Goal: Task Accomplishment & Management: Manage account settings

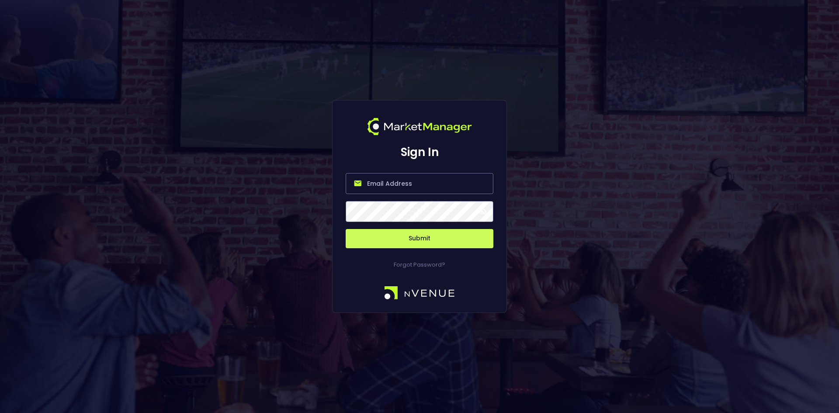
click at [375, 186] on input "email" at bounding box center [419, 183] width 148 height 21
type input "[EMAIL_ADDRESS][DOMAIN_NAME]"
click at [421, 239] on button "Submit" at bounding box center [419, 238] width 148 height 19
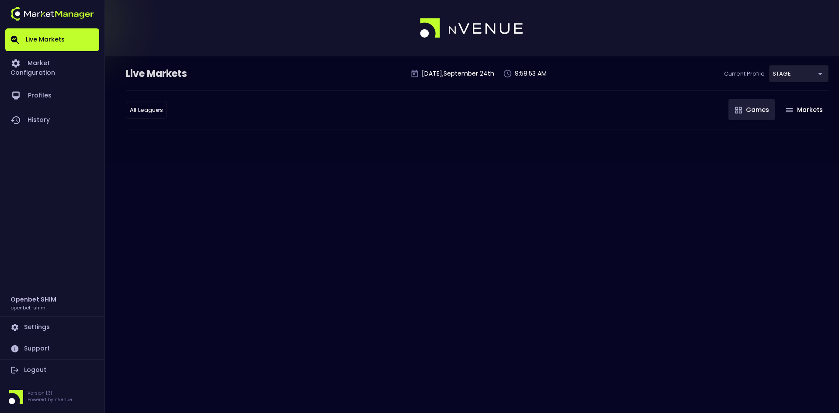
click at [793, 72] on body "Live Markets Market Configuration Profiles History Openbet SHIM openbet-shim Se…" at bounding box center [419, 206] width 839 height 413
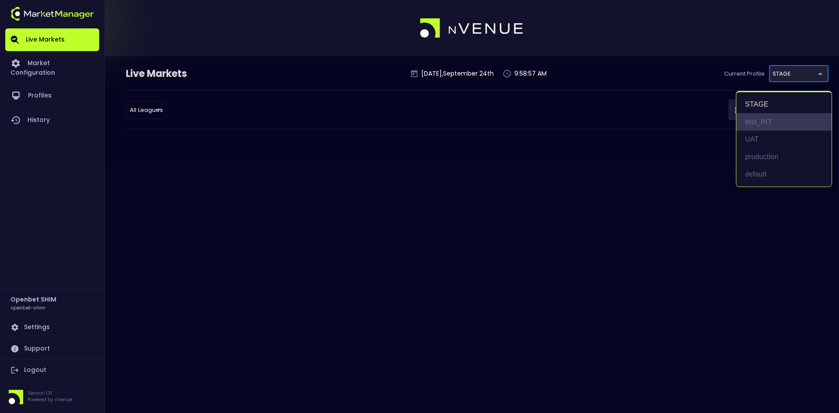
click at [759, 122] on li "test_INT" at bounding box center [783, 121] width 95 height 17
type input "7b109a49-af35-4bf1-9088-2b0c1d108231"
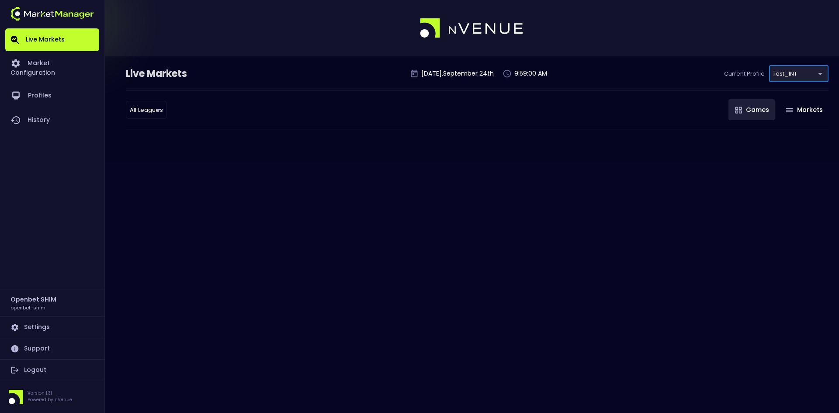
click at [800, 74] on body "Live Markets Market Configuration Profiles History Openbet SHIM openbet-shim Se…" at bounding box center [419, 206] width 839 height 413
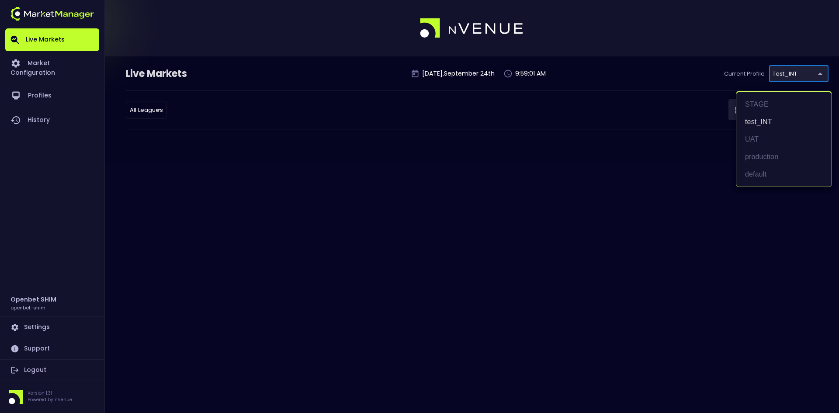
click at [389, 186] on div at bounding box center [419, 206] width 839 height 413
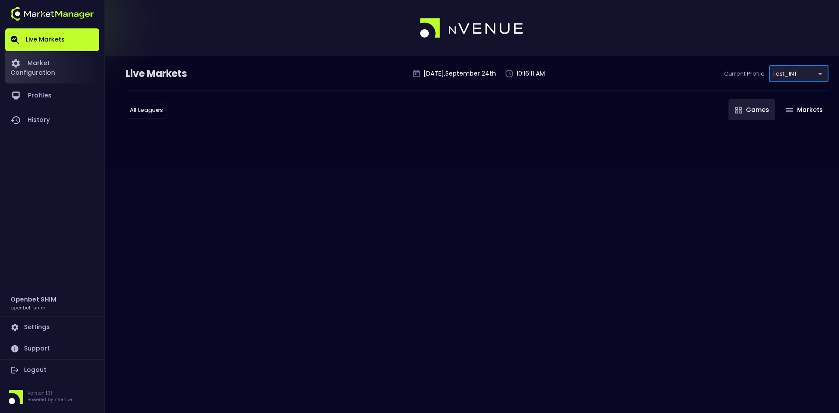
click at [41, 62] on link "Market Configuration" at bounding box center [52, 67] width 94 height 32
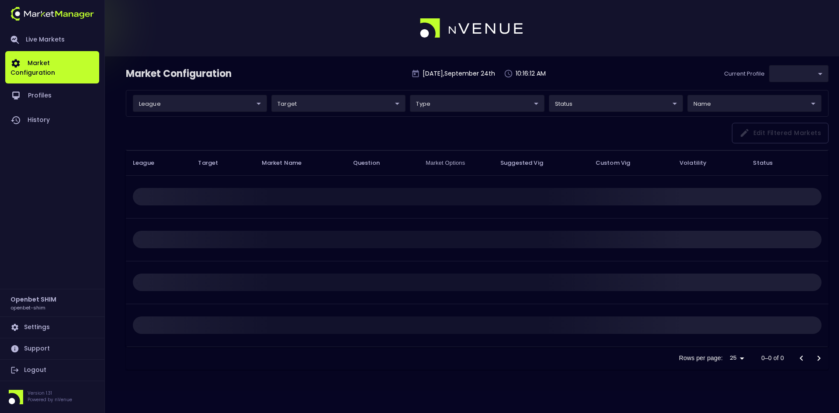
type input "7b109a49-af35-4bf1-9088-2b0c1d108231"
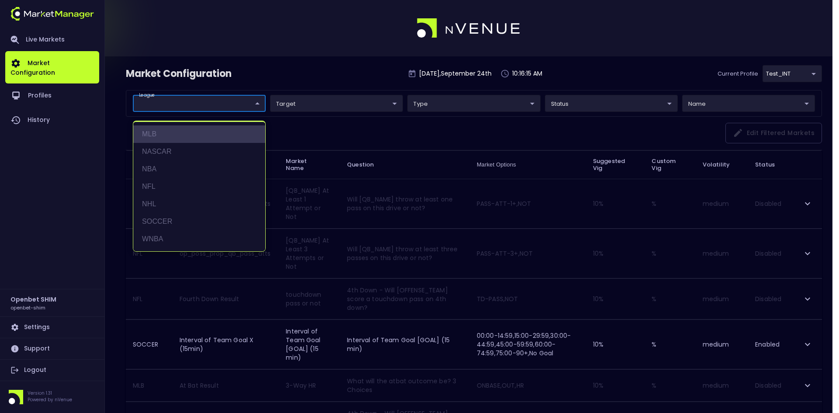
click at [166, 133] on li "MLB" at bounding box center [199, 133] width 132 height 17
type input "MLB"
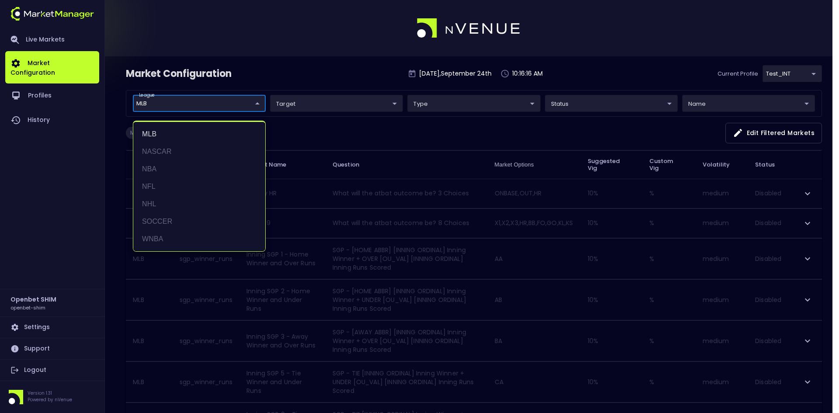
click at [420, 130] on div at bounding box center [419, 206] width 839 height 413
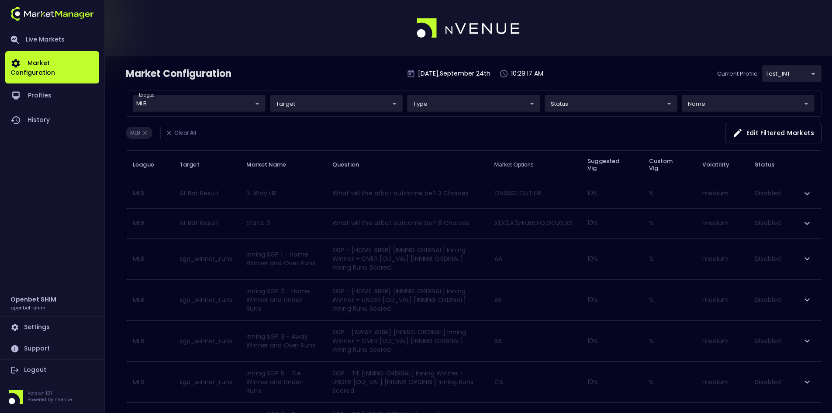
click at [303, 70] on div "Market Configuration [DATE] 10:29:17 AM Current Profile test_INT 7b109a49-af35-…" at bounding box center [474, 77] width 696 height 25
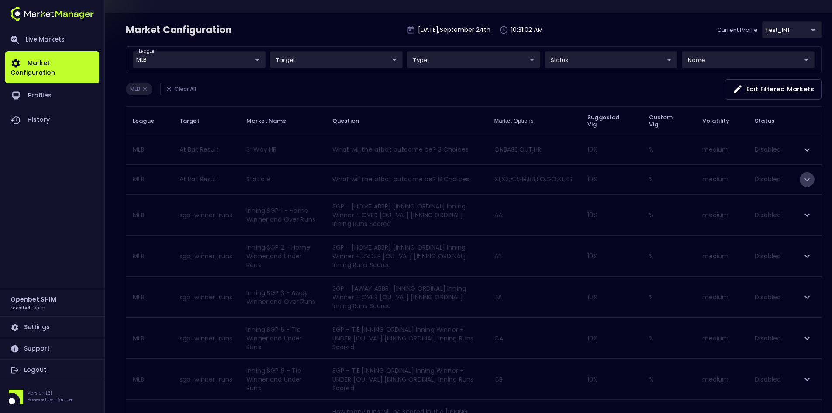
click at [809, 178] on icon "expand row" at bounding box center [806, 179] width 5 height 3
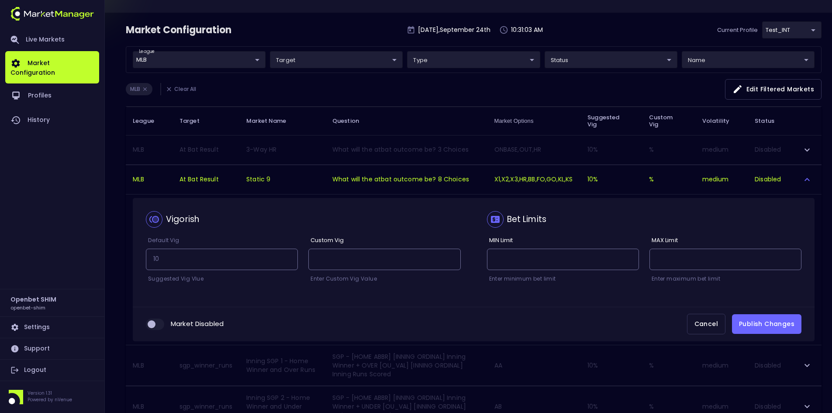
click at [160, 322] on input "collapsible table" at bounding box center [152, 324] width 24 height 8
checkbox input "true"
click at [760, 324] on button "Publish Changes" at bounding box center [766, 324] width 69 height 20
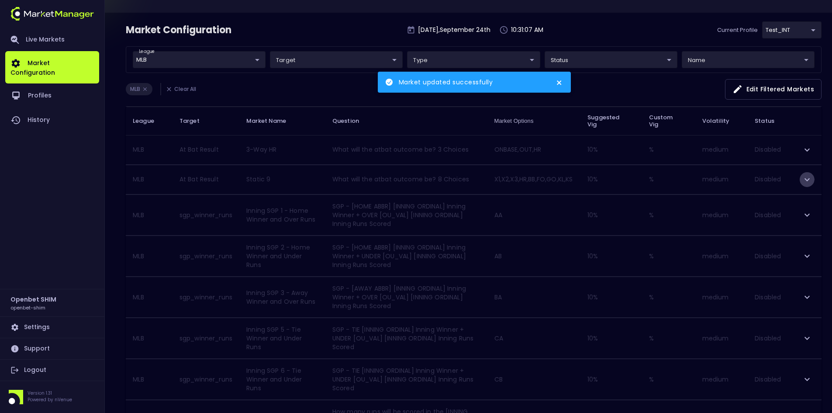
click at [808, 180] on icon "expand row" at bounding box center [807, 179] width 10 height 10
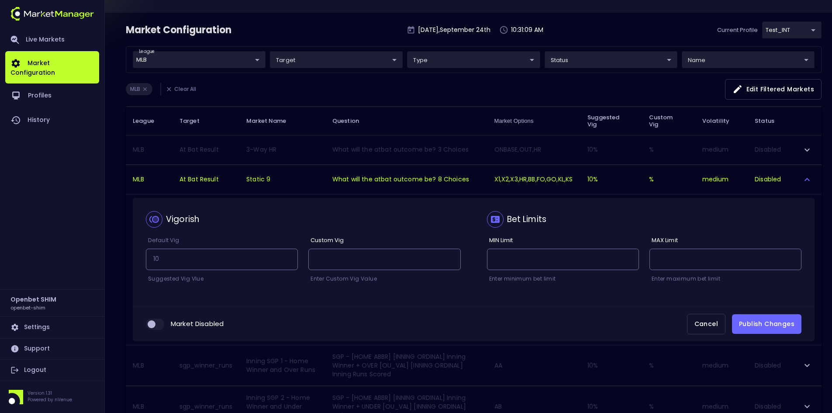
click at [161, 325] on input "collapsible table" at bounding box center [152, 324] width 24 height 8
checkbox input "true"
click at [770, 325] on button "Publish Changes" at bounding box center [766, 324] width 69 height 20
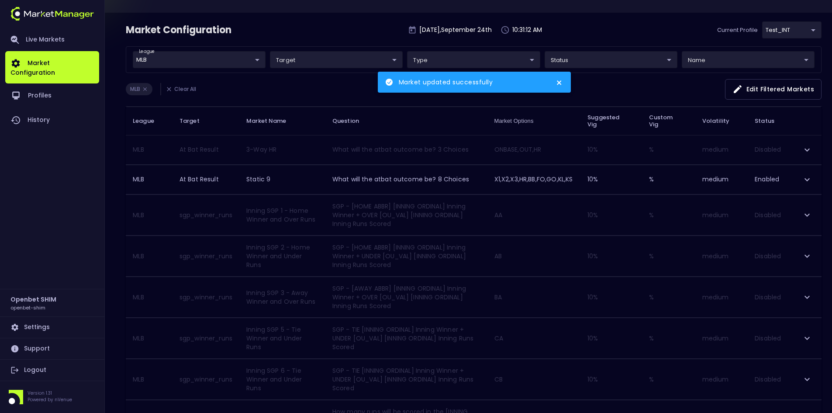
click at [560, 82] on icon "close" at bounding box center [559, 82] width 4 height 4
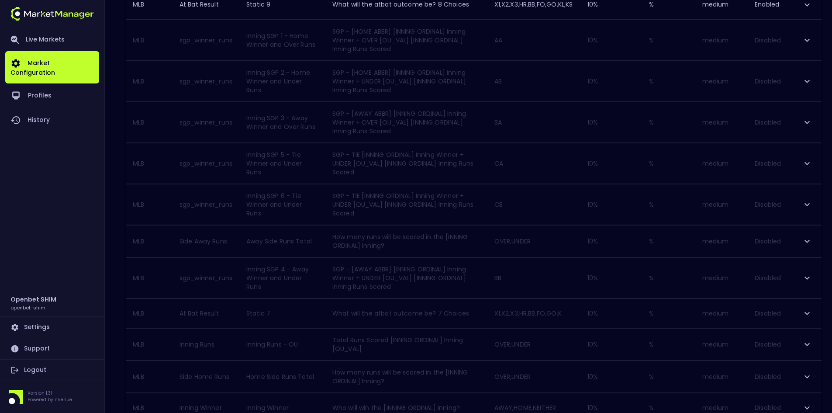
scroll to position [262, 0]
click at [809, 197] on icon "expand row" at bounding box center [806, 197] width 5 height 3
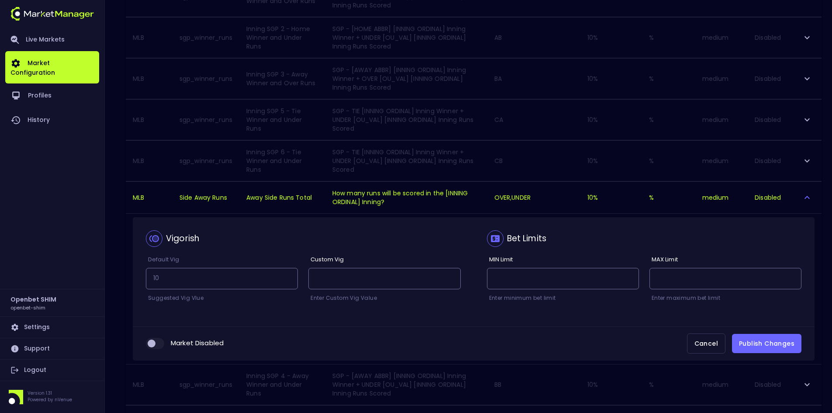
click at [158, 343] on input "collapsible table" at bounding box center [152, 343] width 24 height 8
checkbox input "true"
click at [772, 342] on button "Publish Changes" at bounding box center [766, 344] width 69 height 20
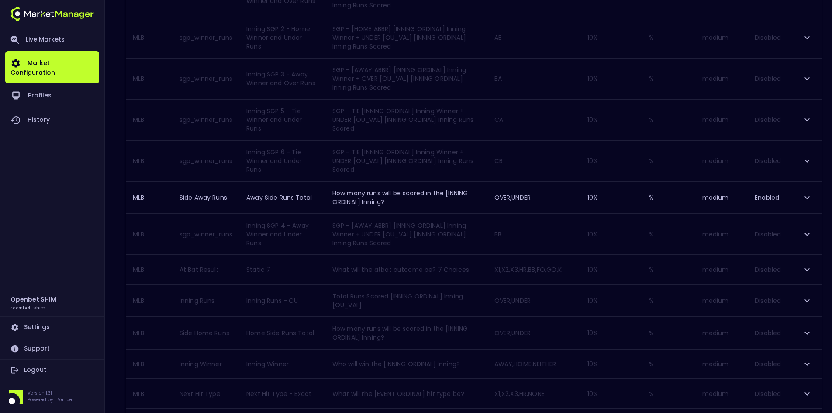
click at [808, 271] on icon "expand row" at bounding box center [807, 269] width 10 height 10
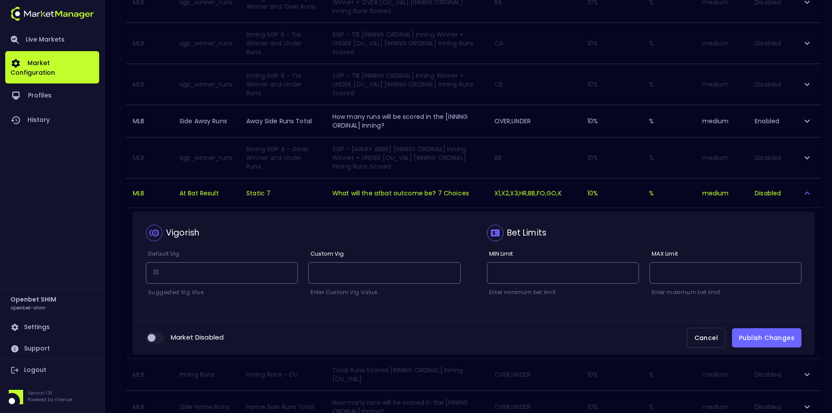
scroll to position [349, 0]
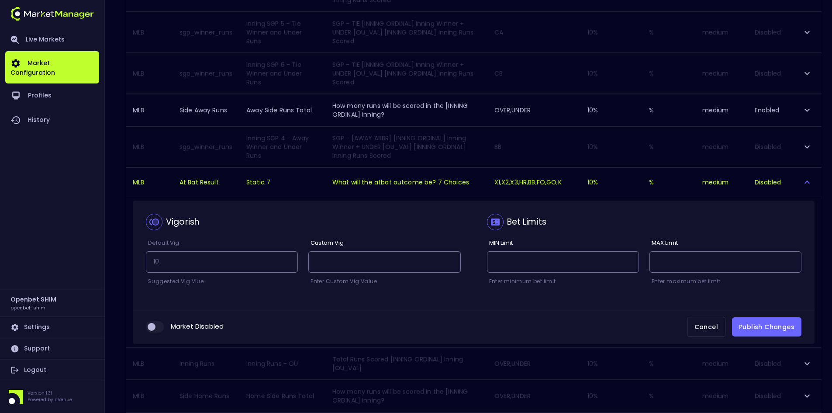
click at [157, 324] on input "collapsible table" at bounding box center [152, 327] width 24 height 8
checkbox input "true"
click at [763, 325] on button "Publish Changes" at bounding box center [766, 327] width 69 height 20
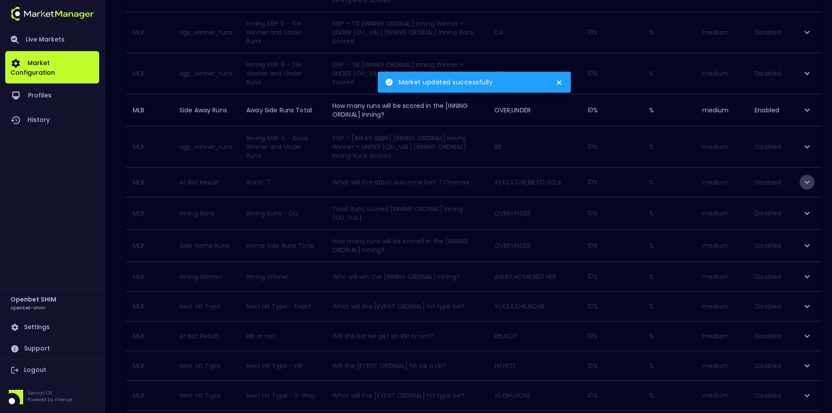
click at [807, 183] on icon "expand row" at bounding box center [806, 181] width 5 height 3
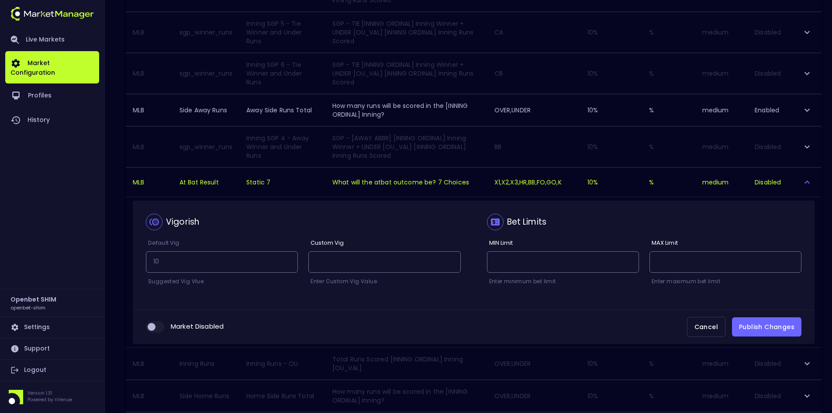
click at [162, 323] on input "collapsible table" at bounding box center [152, 327] width 24 height 8
checkbox input "true"
click at [769, 324] on button "Publish Changes" at bounding box center [766, 327] width 69 height 20
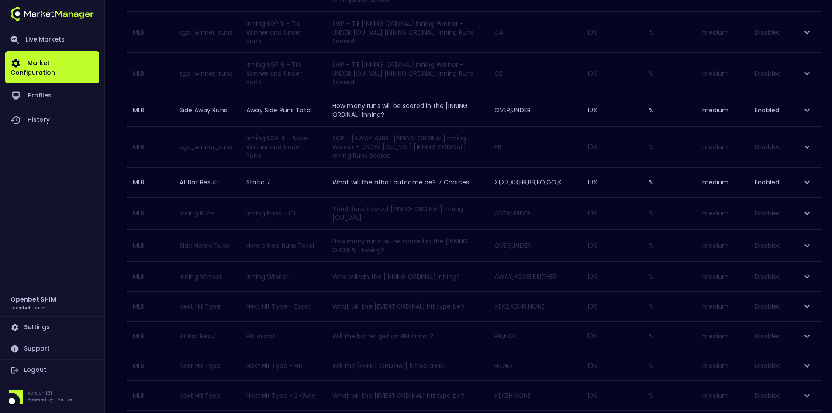
click at [806, 105] on icon "expand row" at bounding box center [807, 110] width 10 height 10
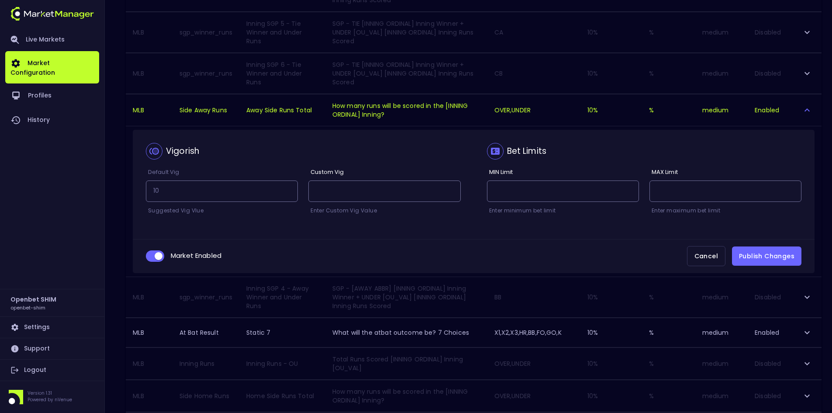
click at [153, 254] on input "collapsible table" at bounding box center [159, 256] width 24 height 8
checkbox input "false"
click at [766, 255] on button "Publish Changes" at bounding box center [766, 256] width 69 height 20
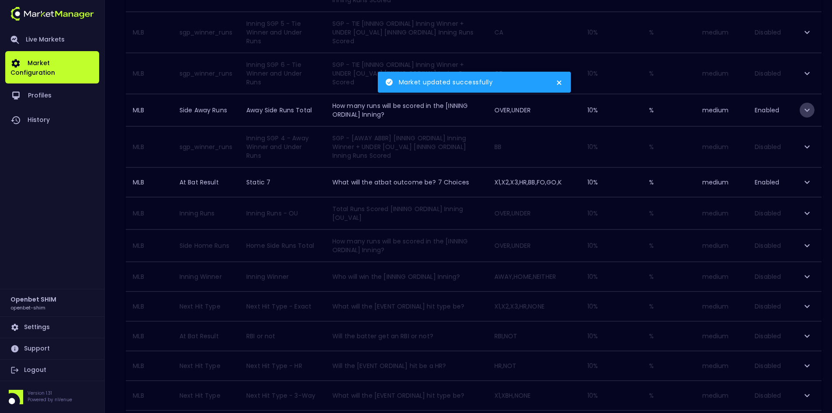
click at [806, 108] on icon "expand row" at bounding box center [807, 110] width 10 height 10
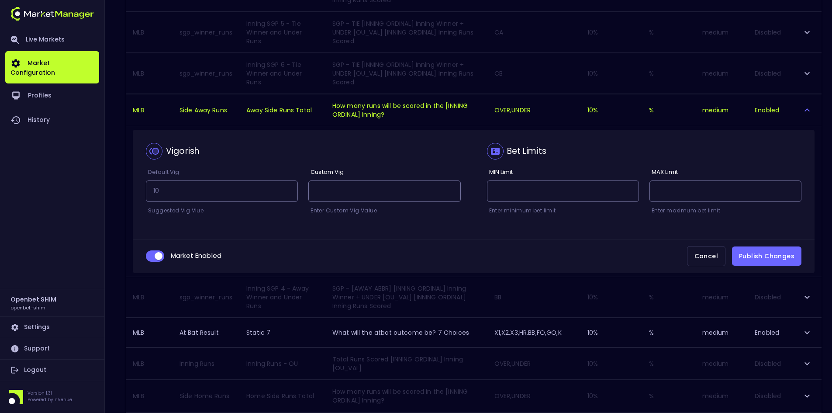
drag, startPoint x: 149, startPoint y: 254, endPoint x: 156, endPoint y: 254, distance: 6.6
click at [149, 254] on input "collapsible table" at bounding box center [159, 256] width 24 height 8
checkbox input "false"
click at [768, 257] on button "Publish Changes" at bounding box center [766, 256] width 69 height 20
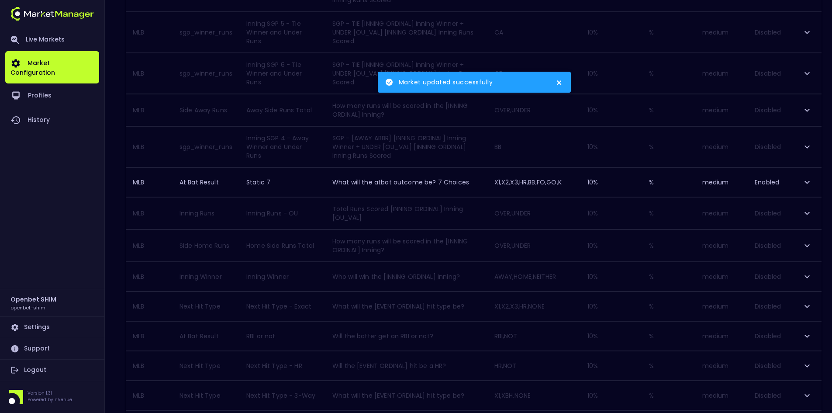
click at [559, 79] on icon "close" at bounding box center [559, 82] width 6 height 7
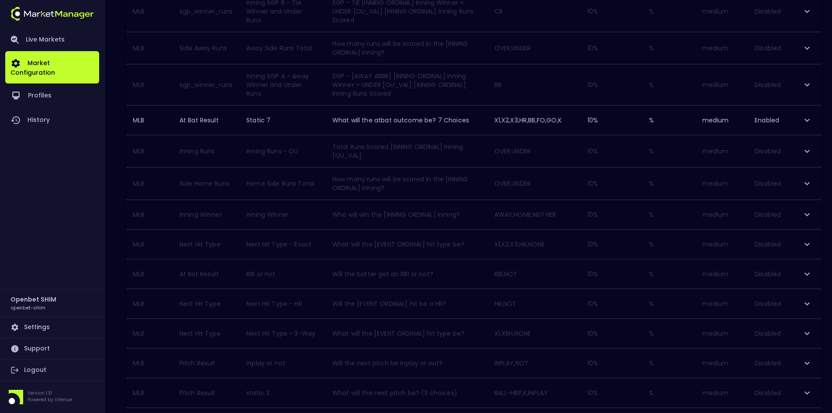
scroll to position [393, 0]
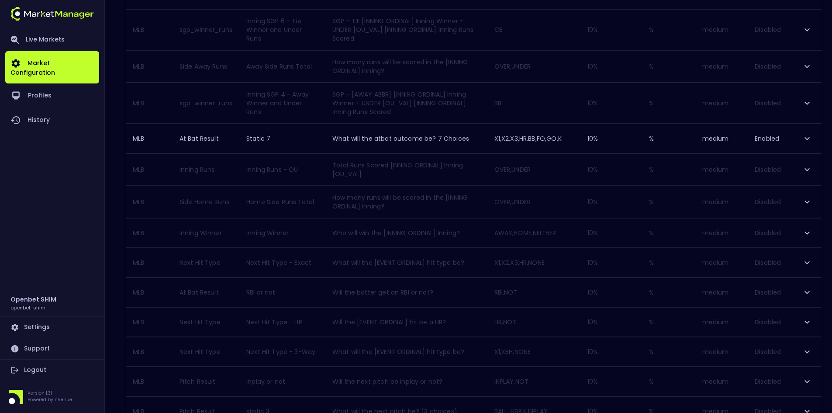
click at [807, 66] on icon "expand row" at bounding box center [807, 66] width 10 height 10
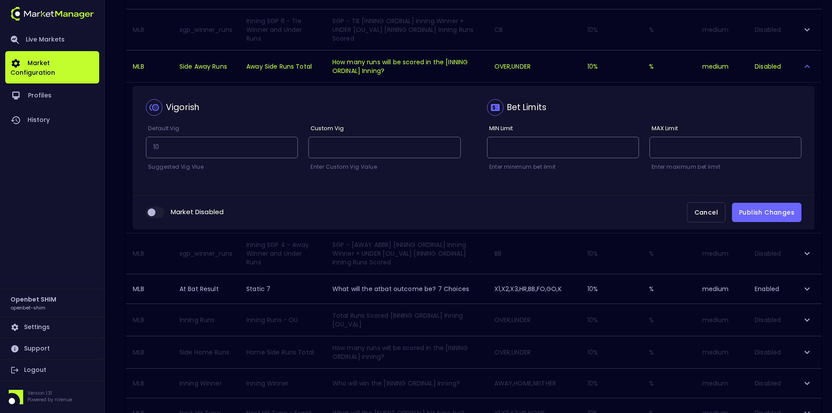
click at [157, 214] on input "collapsible table" at bounding box center [152, 212] width 24 height 8
checkbox input "true"
click at [759, 205] on button "Publish Changes" at bounding box center [766, 213] width 69 height 20
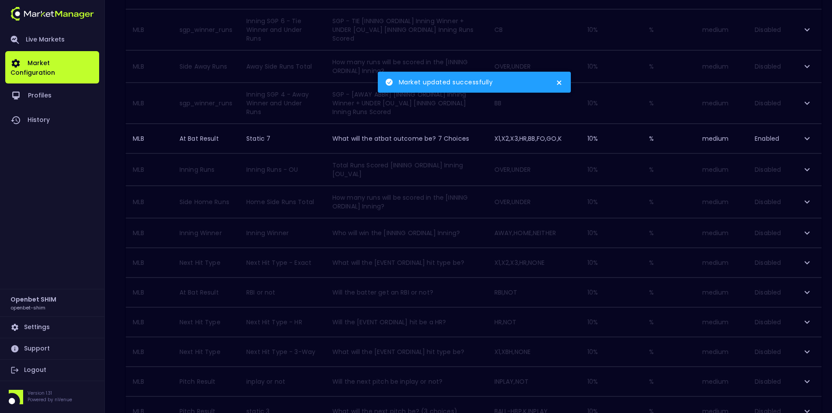
click at [810, 64] on icon "expand row" at bounding box center [807, 66] width 10 height 10
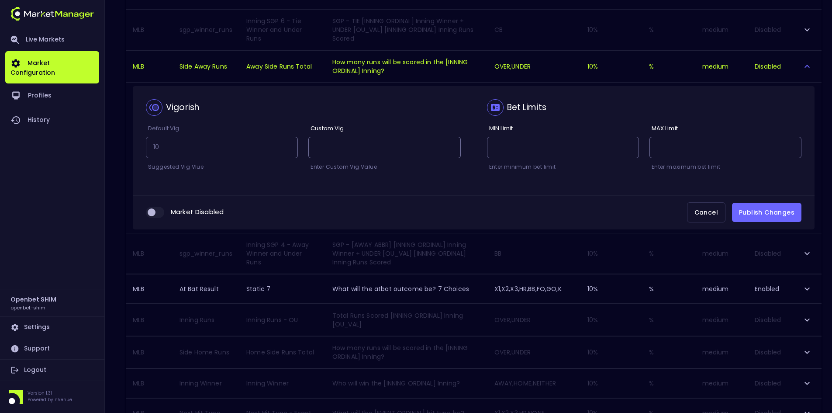
click at [153, 206] on div "Market Disabled Cancel Publish Changes" at bounding box center [474, 212] width 682 height 35
click at [159, 210] on input "collapsible table" at bounding box center [152, 212] width 24 height 8
checkbox input "true"
click at [765, 215] on button "Publish Changes" at bounding box center [766, 213] width 69 height 20
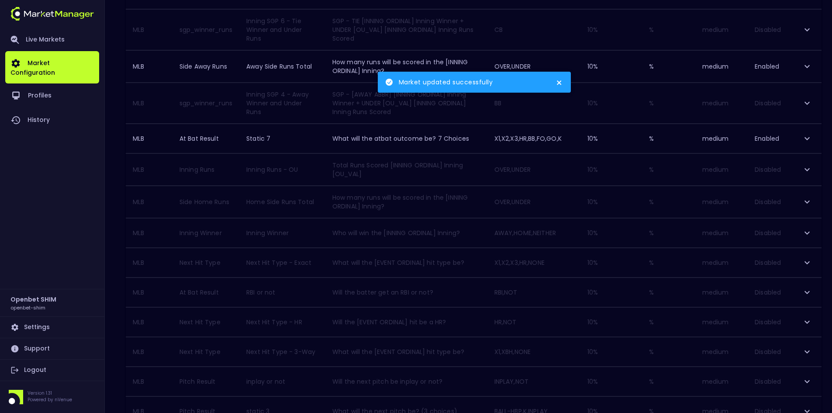
click at [556, 80] on button "close" at bounding box center [559, 79] width 7 height 8
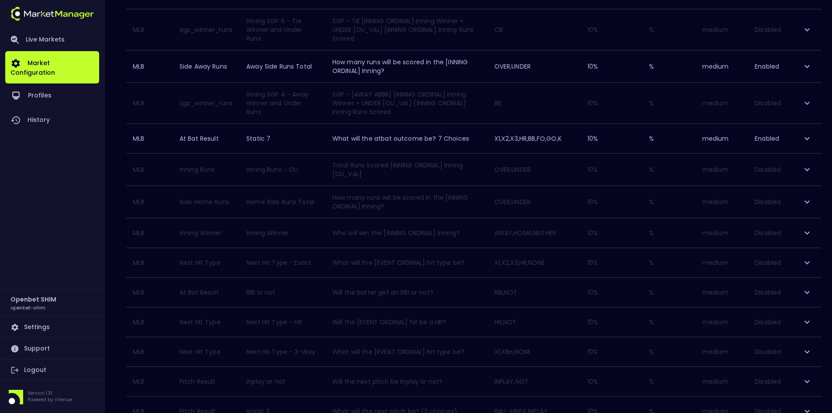
click at [72, 194] on div "Live Markets Market Configuration Profiles History" at bounding box center [52, 158] width 94 height 260
click at [805, 200] on icon "expand row" at bounding box center [806, 201] width 5 height 3
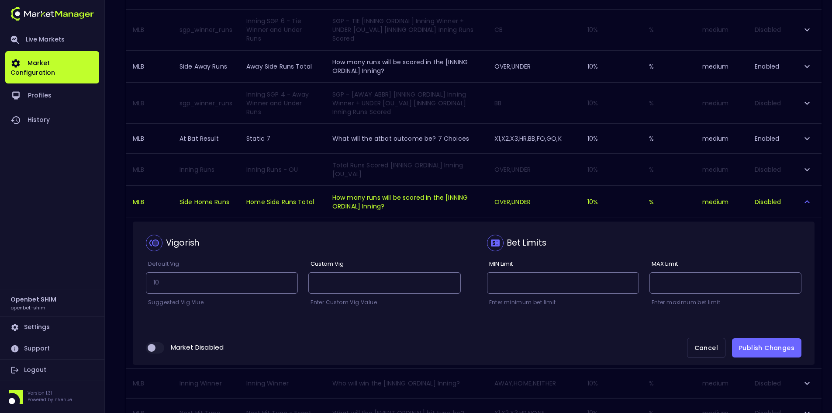
click at [159, 350] on input "collapsible table" at bounding box center [152, 348] width 24 height 8
checkbox input "true"
click at [752, 345] on button "Publish Changes" at bounding box center [766, 348] width 69 height 20
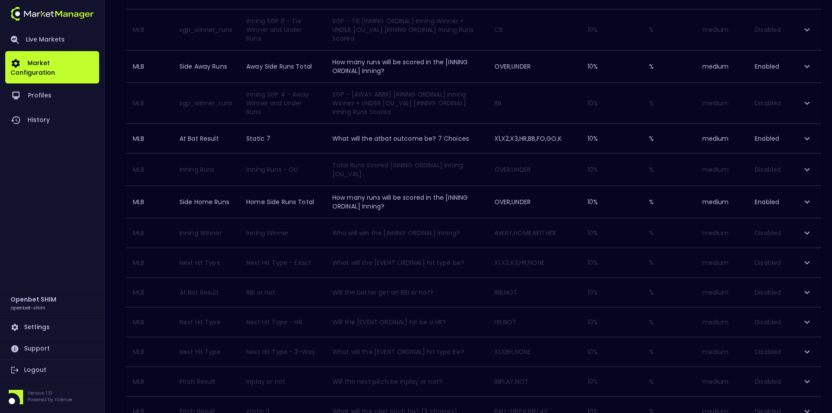
click at [807, 200] on icon "expand row" at bounding box center [807, 202] width 10 height 10
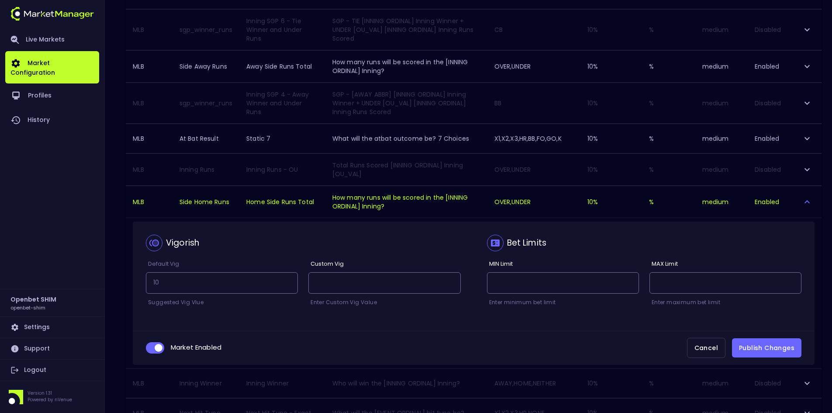
click at [144, 349] on div "Market Enabled Cancel Publish Changes" at bounding box center [474, 348] width 682 height 35
click at [153, 349] on input "collapsible table" at bounding box center [159, 348] width 24 height 8
checkbox input "false"
click at [768, 348] on button "Publish Changes" at bounding box center [766, 348] width 69 height 20
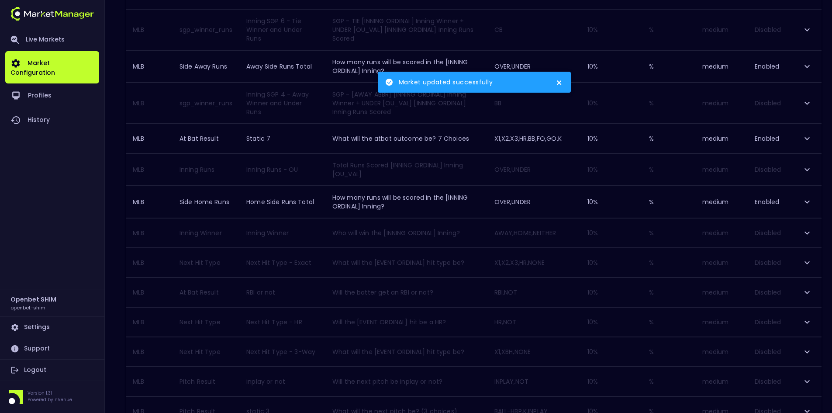
scroll to position [349, 0]
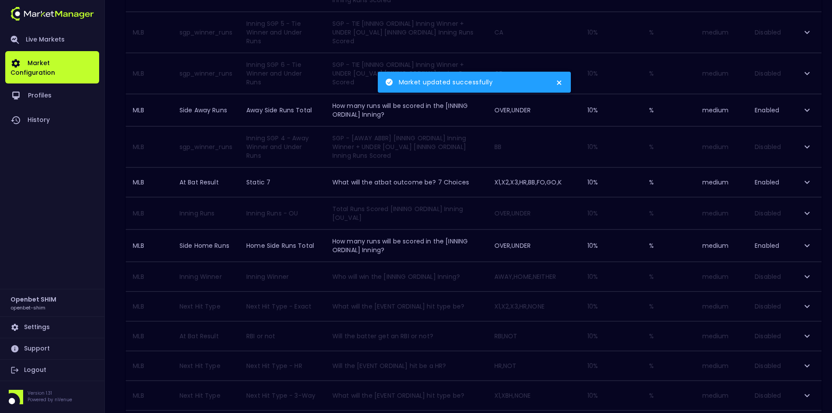
click at [806, 247] on icon "expand row" at bounding box center [807, 245] width 10 height 10
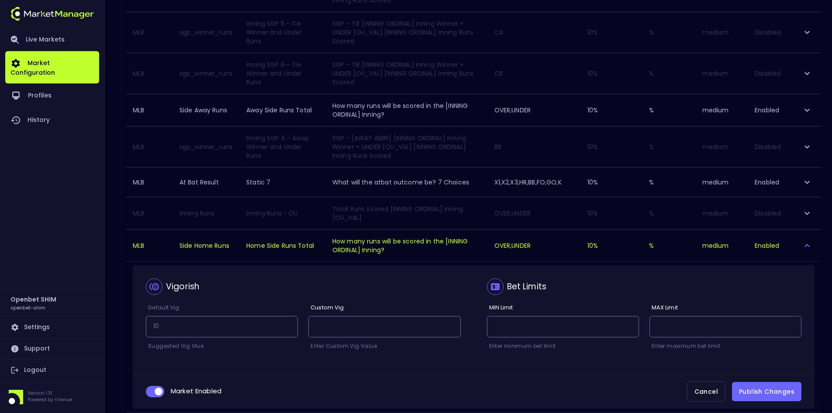
click at [153, 390] on input "collapsible table" at bounding box center [159, 391] width 24 height 8
checkbox input "false"
click at [761, 392] on button "Publish Changes" at bounding box center [766, 392] width 69 height 20
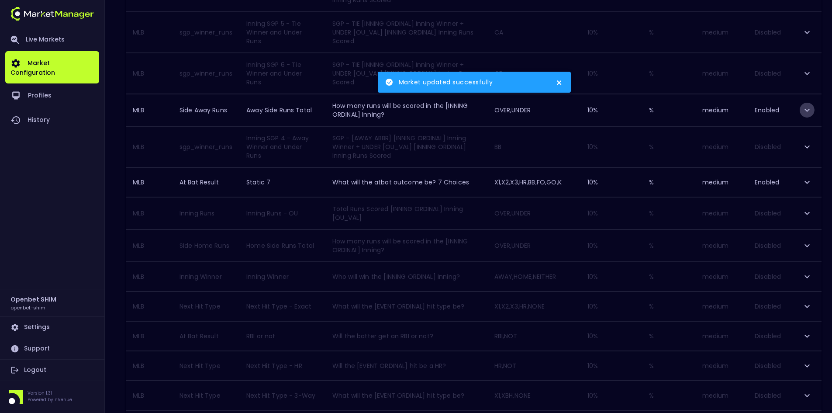
click at [806, 108] on icon "expand row" at bounding box center [807, 110] width 10 height 10
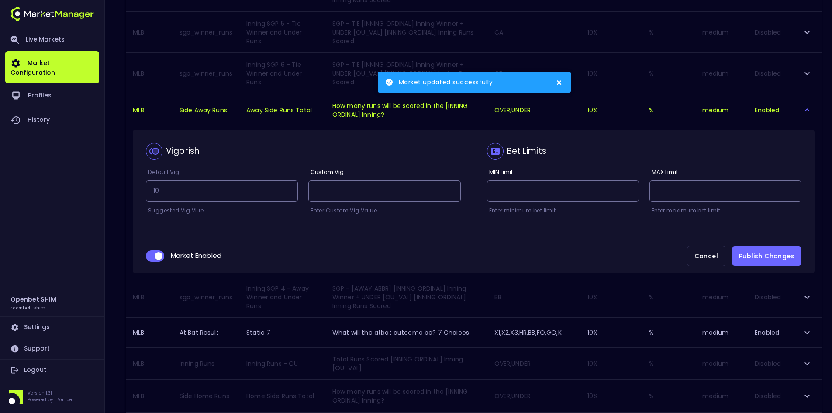
click at [153, 257] on input "collapsible table" at bounding box center [159, 256] width 24 height 8
checkbox input "false"
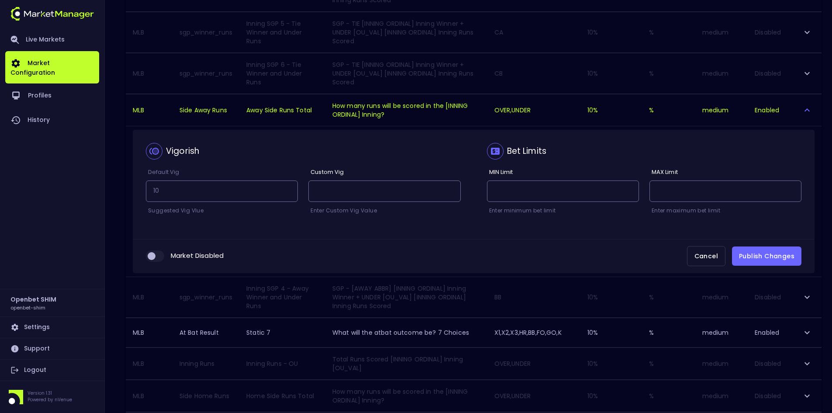
click at [779, 254] on button "Publish Changes" at bounding box center [766, 256] width 69 height 20
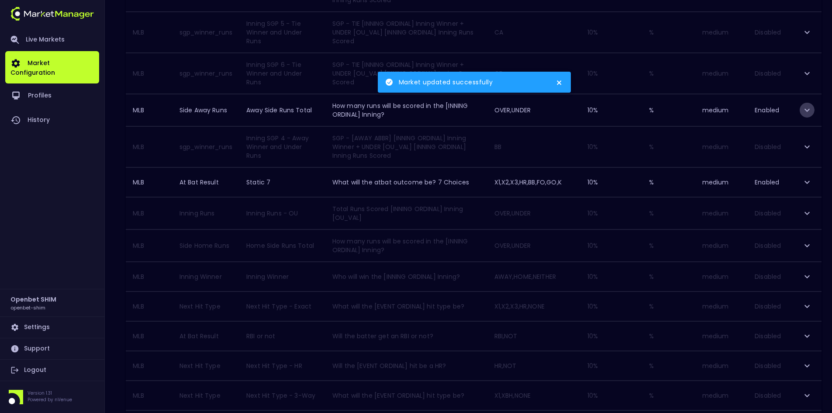
click at [806, 110] on icon "expand row" at bounding box center [806, 109] width 5 height 3
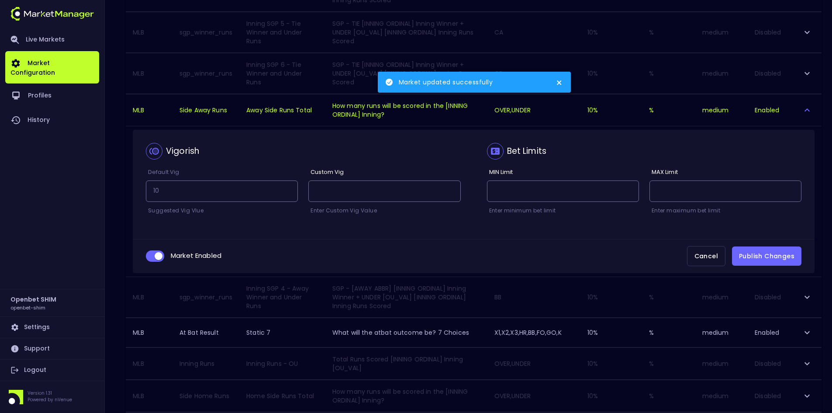
click at [151, 256] on input "collapsible table" at bounding box center [159, 256] width 24 height 8
checkbox input "false"
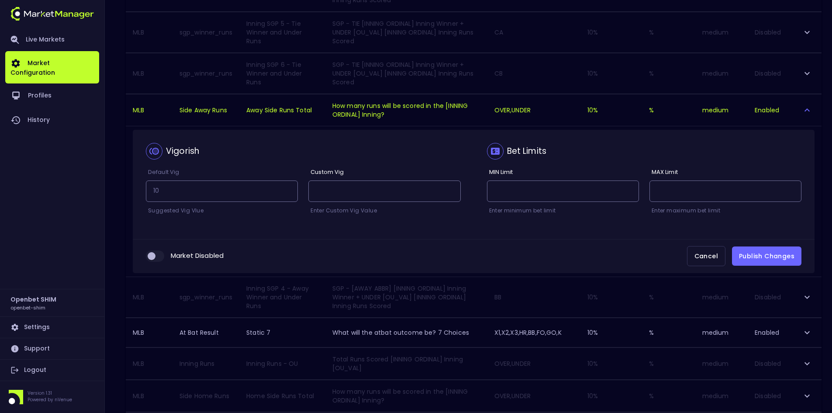
click at [756, 259] on button "Publish Changes" at bounding box center [766, 256] width 69 height 20
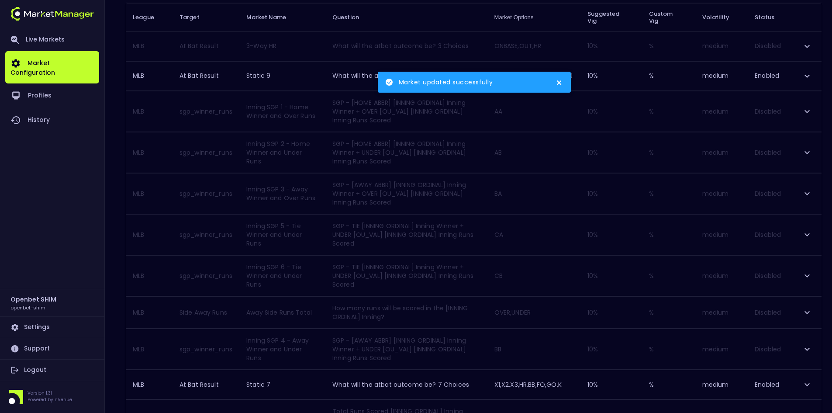
scroll to position [131, 0]
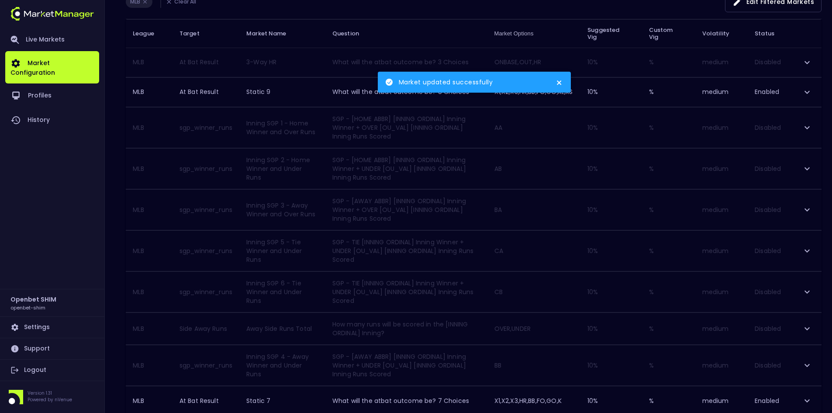
click at [561, 80] on icon "close" at bounding box center [559, 82] width 4 height 4
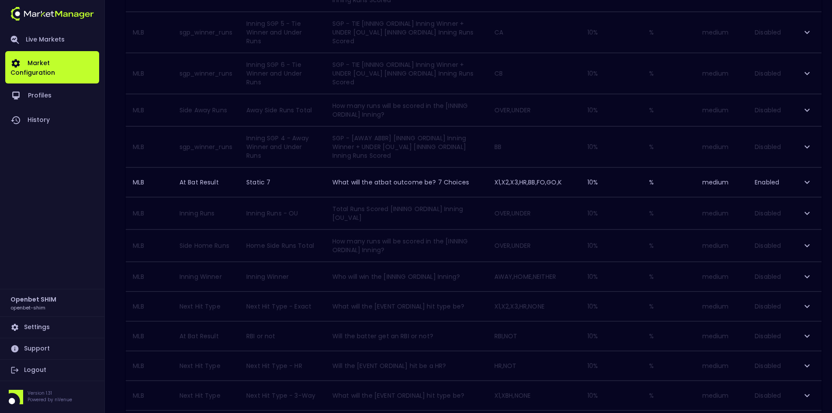
scroll to position [393, 0]
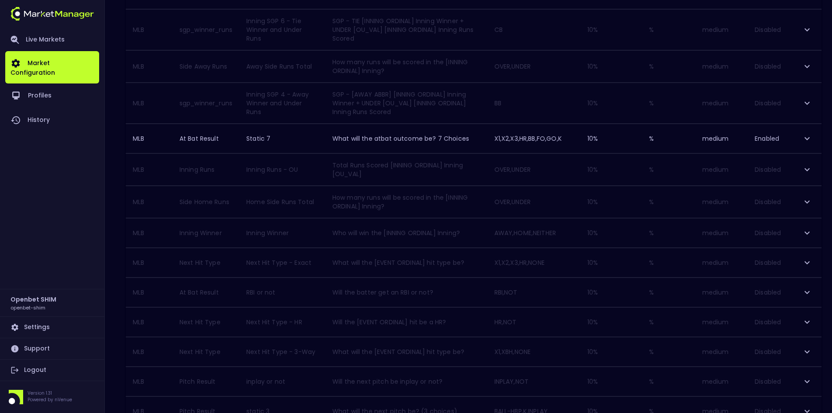
click at [804, 261] on icon "expand row" at bounding box center [807, 262] width 10 height 10
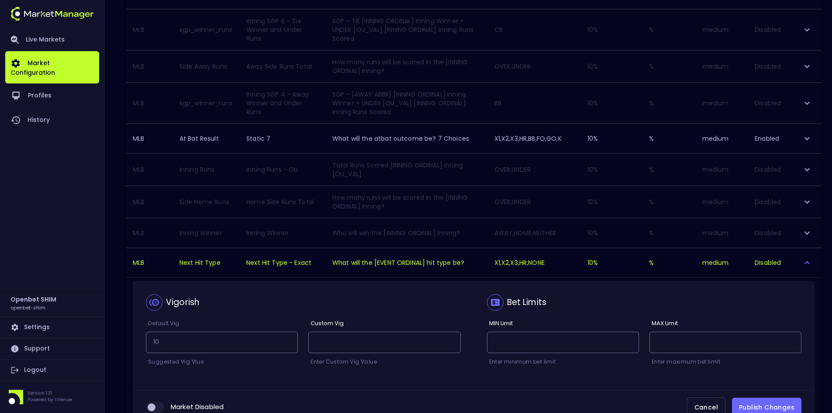
scroll to position [437, 0]
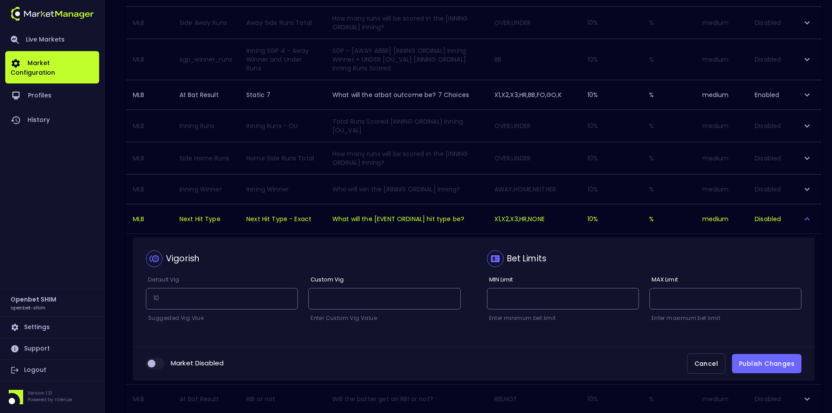
click at [160, 364] on input "collapsible table" at bounding box center [152, 363] width 24 height 8
checkbox input "true"
click at [769, 365] on button "Publish Changes" at bounding box center [766, 364] width 69 height 20
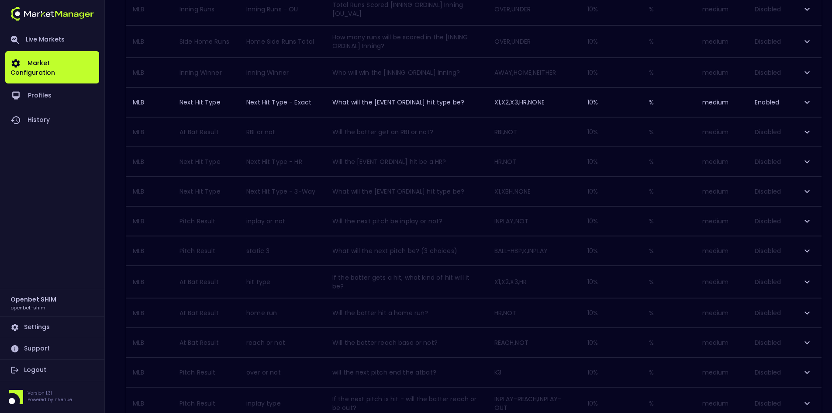
scroll to position [568, 0]
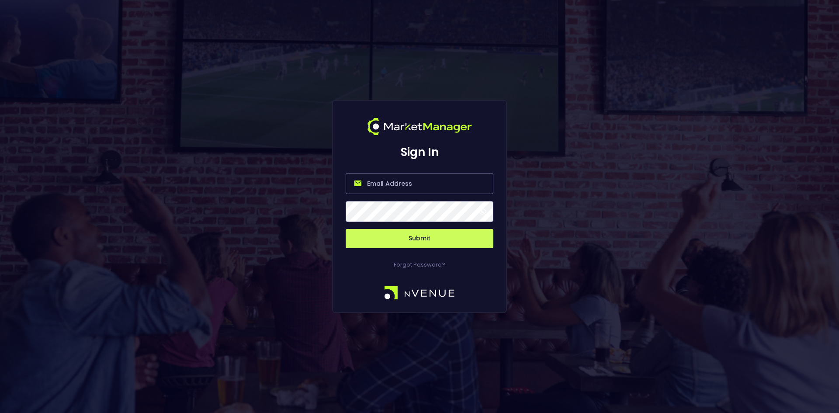
click at [390, 182] on input "email" at bounding box center [419, 183] width 148 height 21
type input "[EMAIL_ADDRESS][DOMAIN_NAME]"
click at [400, 230] on button "Submit" at bounding box center [419, 238] width 148 height 19
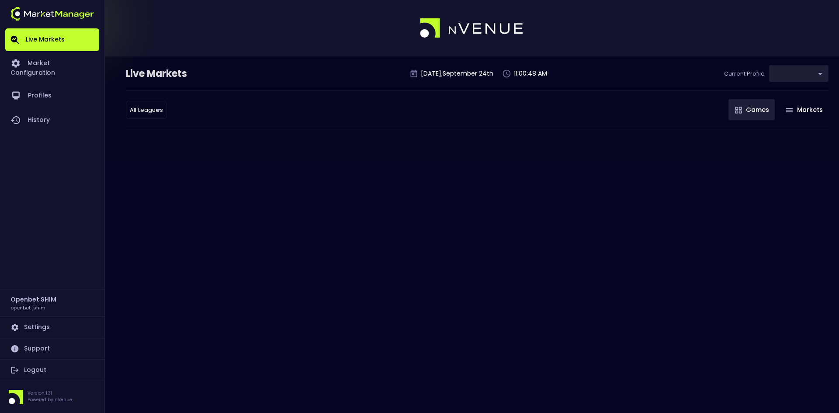
type input "7b109a49-af35-4bf1-9088-2b0c1d108231"
click at [50, 59] on link "Market Configuration" at bounding box center [52, 67] width 94 height 32
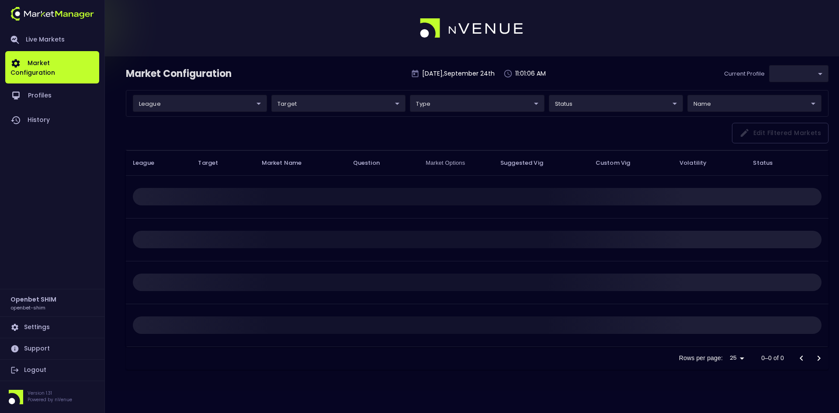
type input "7b109a49-af35-4bf1-9088-2b0c1d108231"
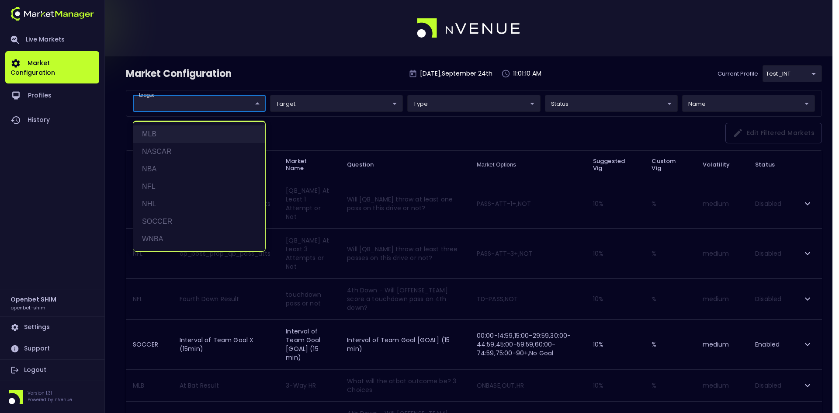
click at [157, 133] on li "MLB" at bounding box center [199, 133] width 132 height 17
type input "MLB"
